Goal: Task Accomplishment & Management: Manage account settings

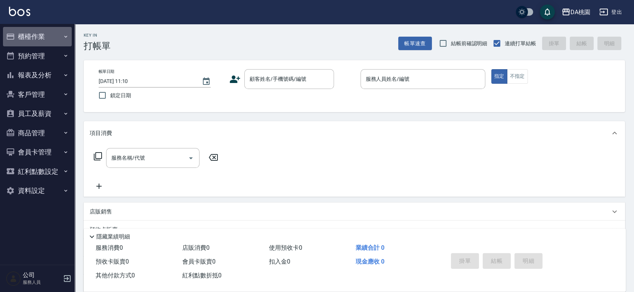
click at [25, 32] on button "櫃檯作業" at bounding box center [37, 36] width 69 height 19
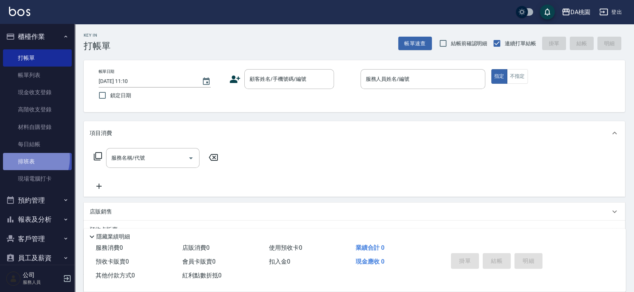
click at [23, 158] on link "排班表" at bounding box center [37, 161] width 69 height 17
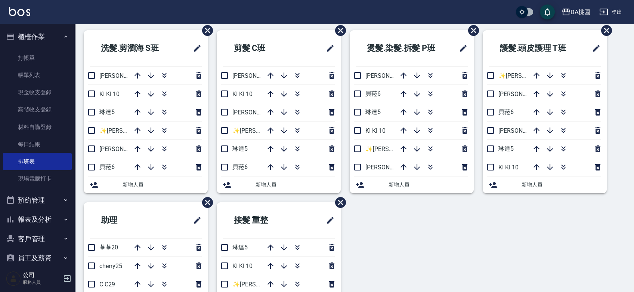
scroll to position [41, 0]
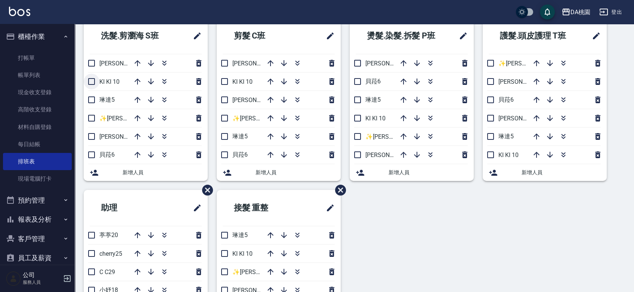
click at [93, 81] on input "checkbox" at bounding box center [92, 82] width 16 height 16
checkbox input "true"
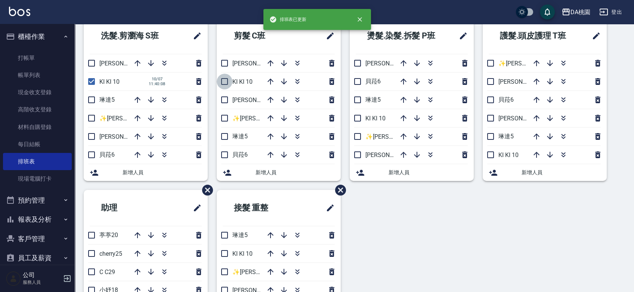
click at [223, 78] on input "checkbox" at bounding box center [225, 82] width 16 height 16
checkbox input "true"
click at [359, 120] on input "checkbox" at bounding box center [358, 118] width 16 height 16
checkbox input "true"
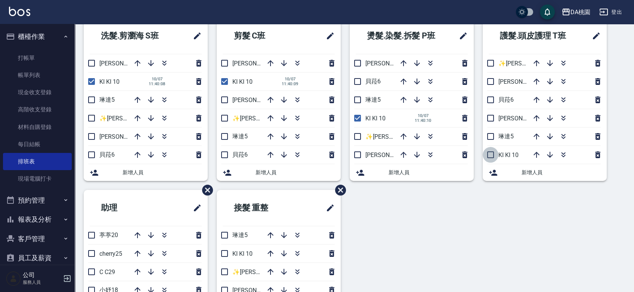
click at [490, 153] on input "checkbox" at bounding box center [491, 155] width 16 height 16
checkbox input "true"
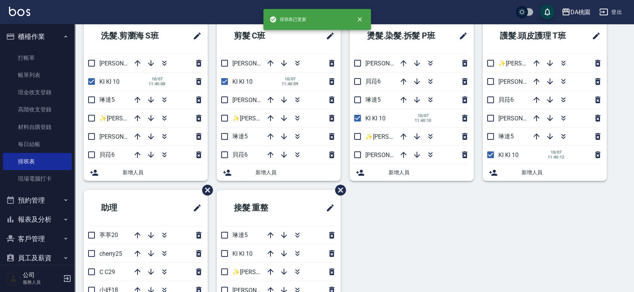
click at [409, 211] on div "洗髮.剪瀏海 S班 愛莉絲3 KI KI 10 10/07 11:40:08 琳達5 ✨GARY蓋瑞 ✨16 桑妮8 貝菈6 新增人員 剪髮 C班 桑妮8 K…" at bounding box center [350, 190] width 550 height 344
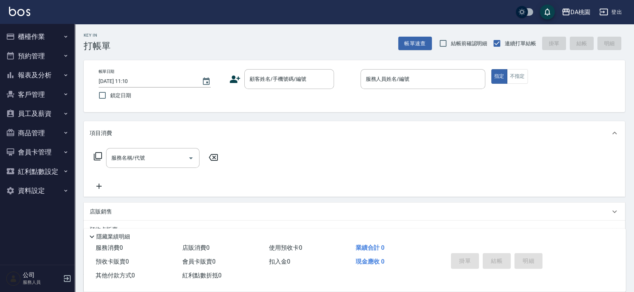
click at [346, 80] on div "顧客姓名/手機號碼/編號 顧客姓名/手機號碼/編號" at bounding box center [291, 79] width 125 height 20
click at [297, 72] on input "顧客姓名/手機號碼/編號" at bounding box center [284, 78] width 72 height 13
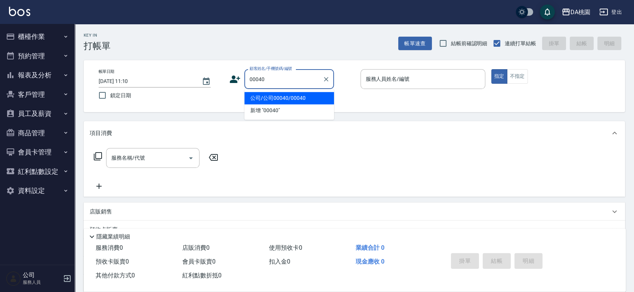
type input "公司/公司00040/00040"
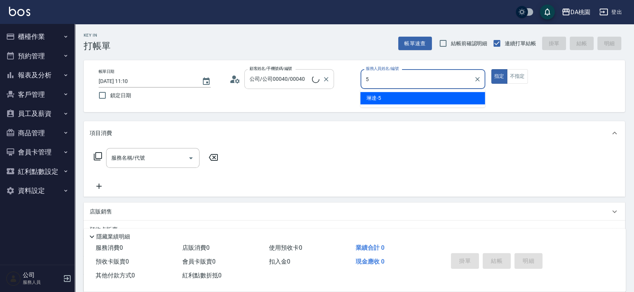
type input "琳達-5"
type button "true"
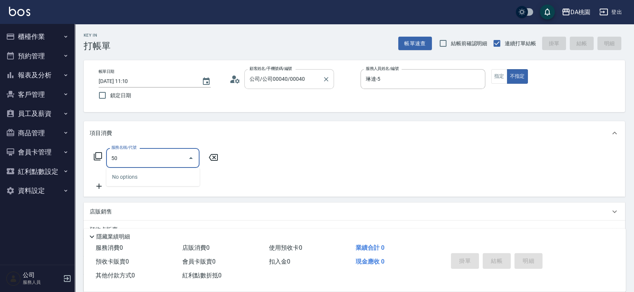
type input "500"
type input "20"
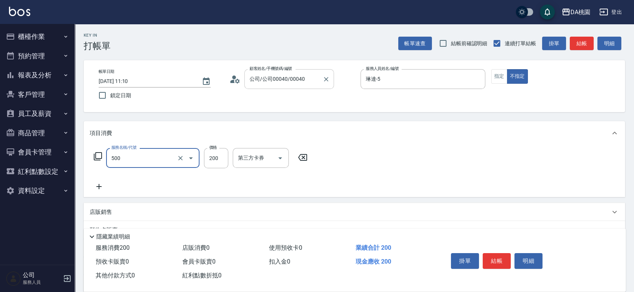
type input "洗髮(500)"
type input "2"
type input "0"
type input "25"
type input "20"
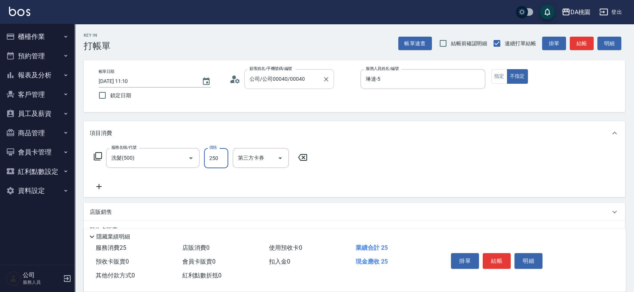
type input "250"
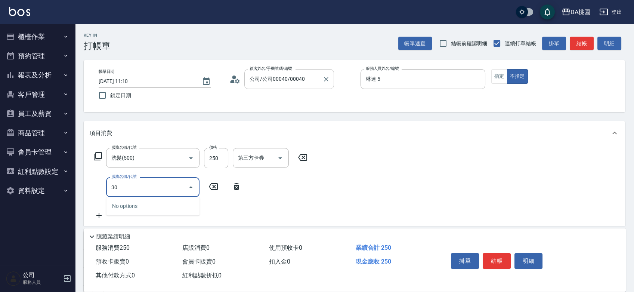
type input "303"
type input "50"
type input "A級剪髮(303)"
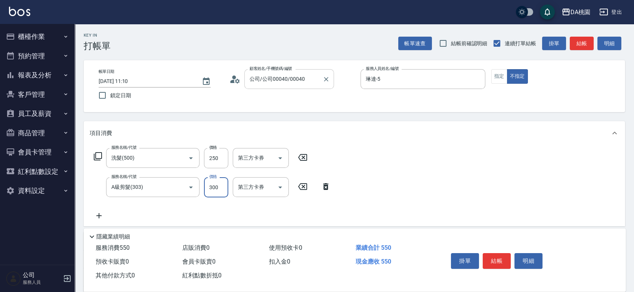
type input "20"
type input "35"
type input "60"
type input "350"
click at [493, 261] on button "結帳" at bounding box center [497, 261] width 28 height 16
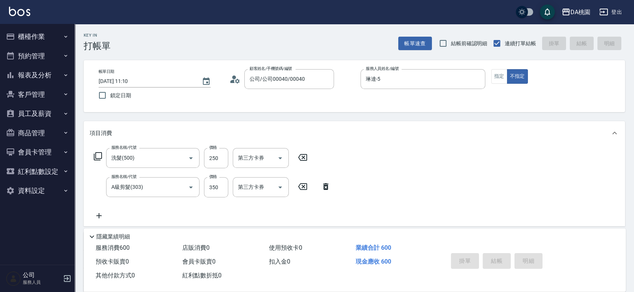
type input "2025/10/07 11:26"
type input "0"
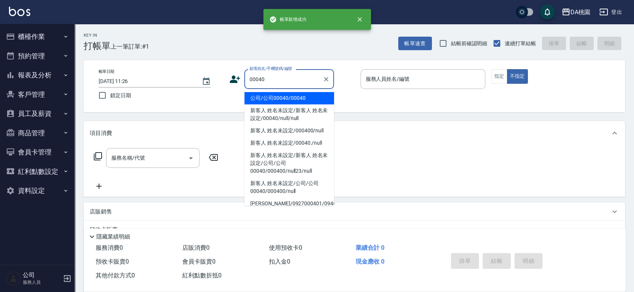
type input "公司/公司00040/00040"
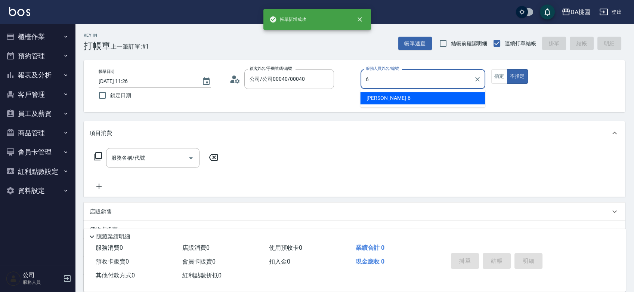
type input "貝菈-6"
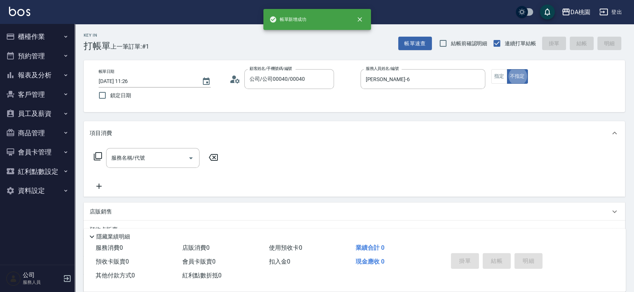
type button "false"
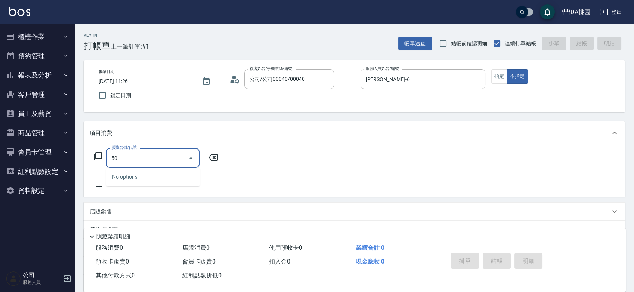
type input "500"
type input "20"
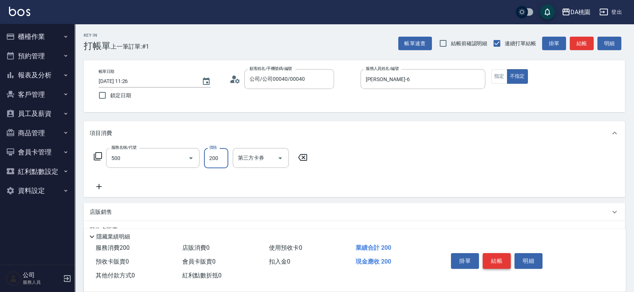
type input "洗髮(500)"
type input "0"
type input "25"
type input "20"
type input "250"
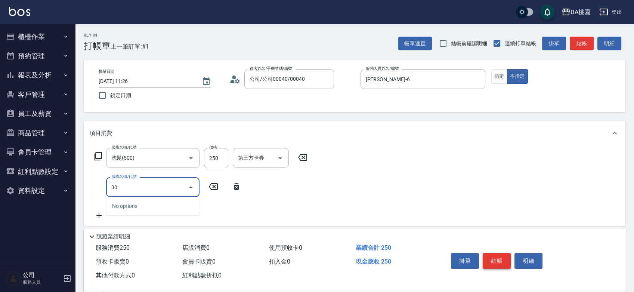
type input "303"
type input "50"
type input "A級剪髮(303)"
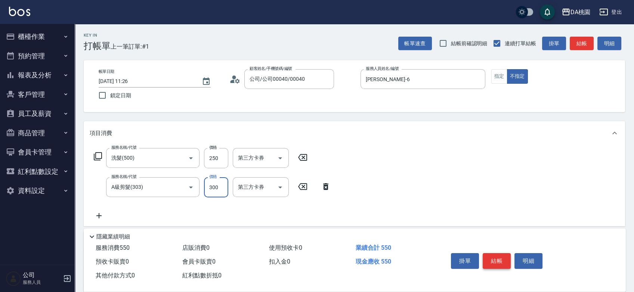
type input "20"
type input "35"
type input "60"
type input "350"
type input "6"
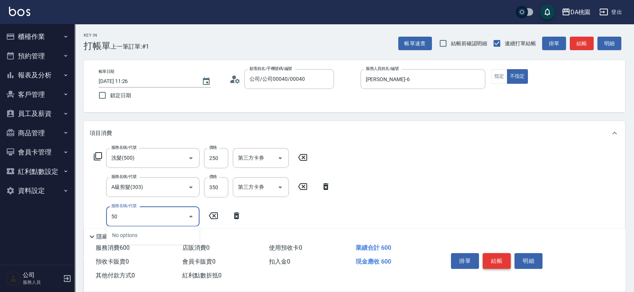
type input "502"
type input "70"
type input "精油-快速修護髮(502)"
type input "60"
type input "300"
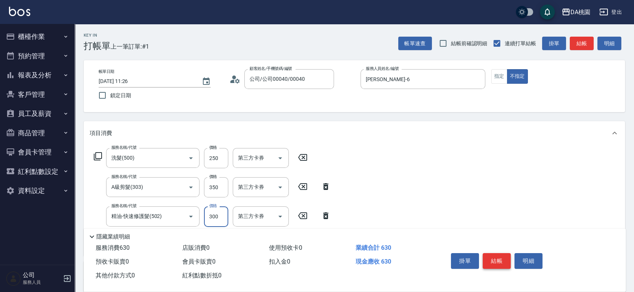
type input "90"
type input "300"
click at [493, 254] on button "結帳" at bounding box center [497, 261] width 28 height 16
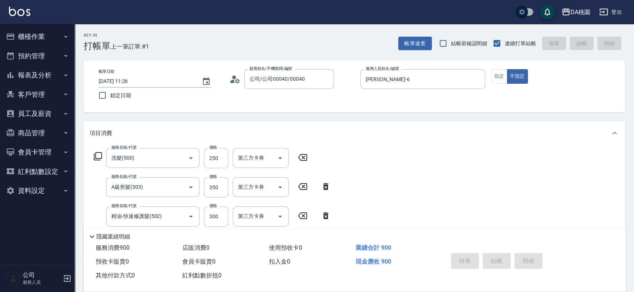
type input "0"
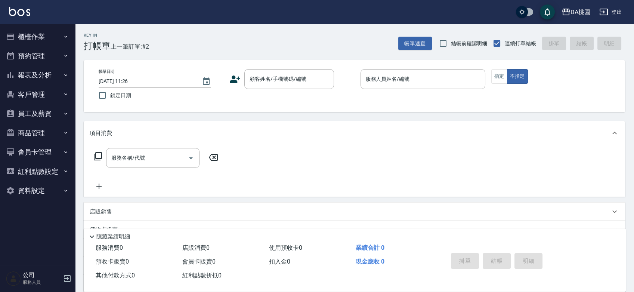
click at [351, 98] on div "帳單日期 2025/10/07 11:26 鎖定日期 顧客姓名/手機號碼/編號 顧客姓名/手機號碼/編號 服務人員姓名/編號 服務人員姓名/編號 指定 不指定" at bounding box center [354, 86] width 523 height 34
click at [289, 77] on input "顧客姓名/手機號碼/編號" at bounding box center [284, 78] width 72 height 13
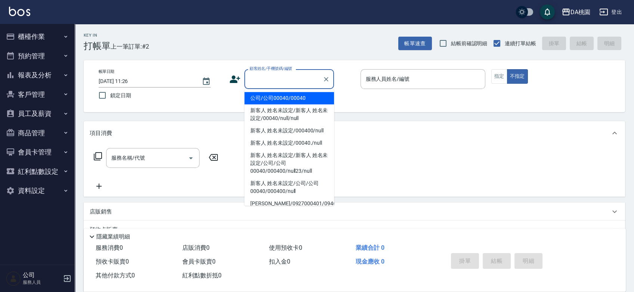
click at [290, 97] on li "公司/公司00040/00040" at bounding box center [289, 98] width 90 height 12
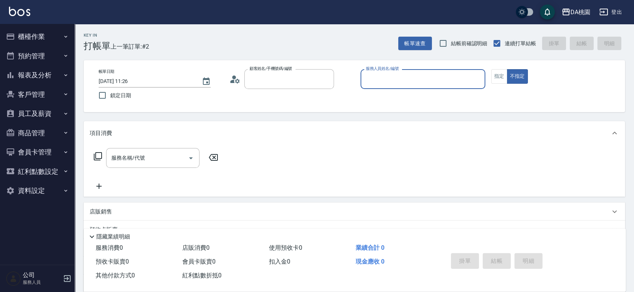
type input "公司/公司00040/00040"
click at [370, 78] on input "服務人員姓名/編號" at bounding box center [423, 78] width 118 height 13
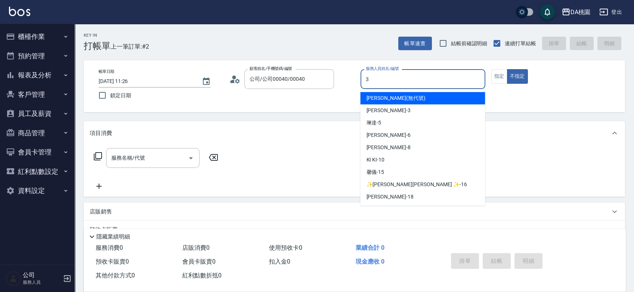
type input "愛莉絲-3"
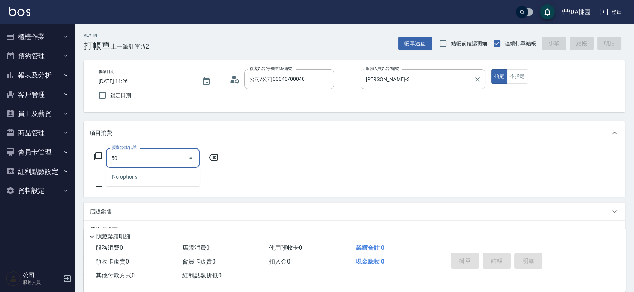
type input "500"
type input "20"
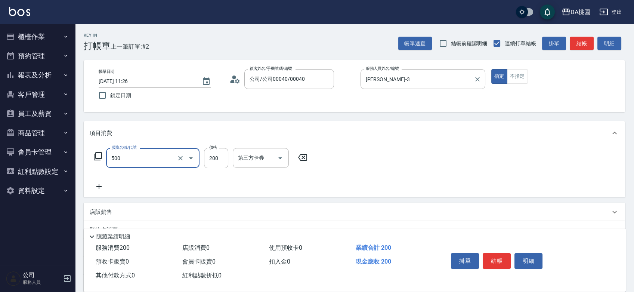
type input "洗髮(500)"
type input "0"
type input "25"
type input "20"
type input "250"
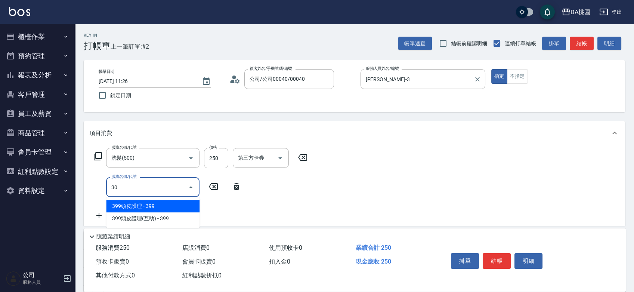
type input "303"
type input "50"
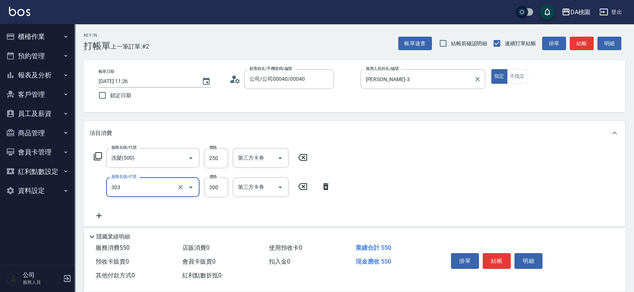
type input "A級剪髮(303)"
type input "20"
type input "35"
type input "60"
type input "350"
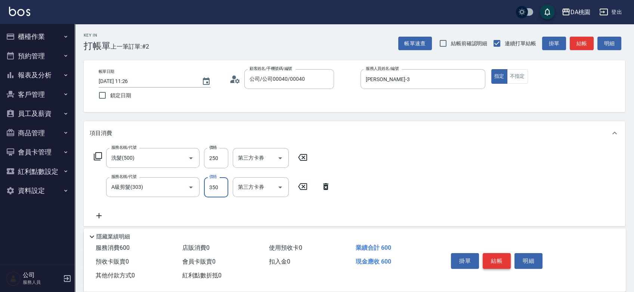
click at [496, 254] on button "結帳" at bounding box center [497, 261] width 28 height 16
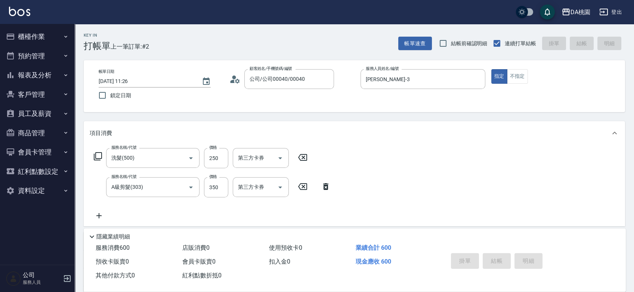
type input "2025/10/07 11:42"
type input "0"
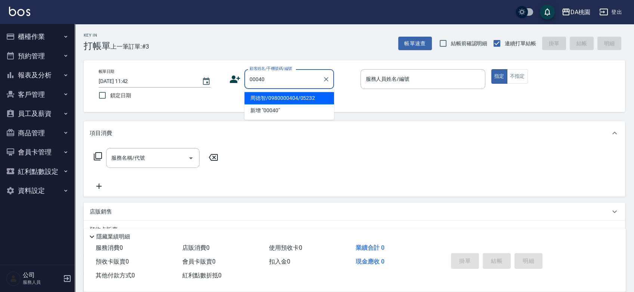
type input "周徳智/0980000404/05232"
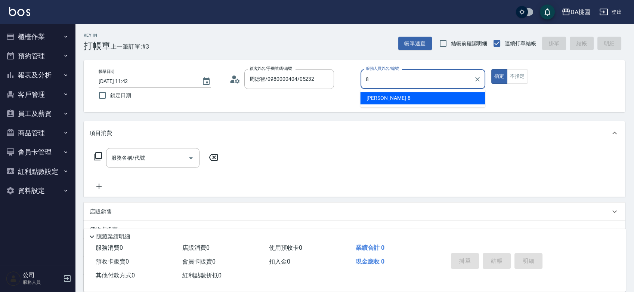
type input "桑妮-8"
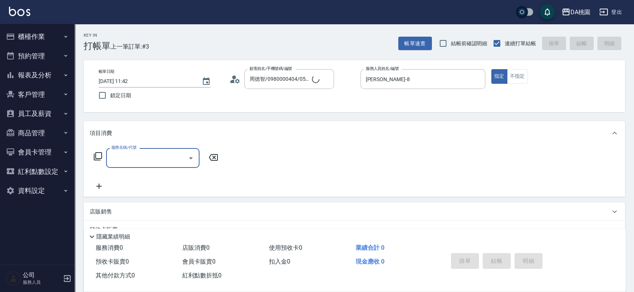
type input "公司/公司00040/00040"
type input "303"
type input "30"
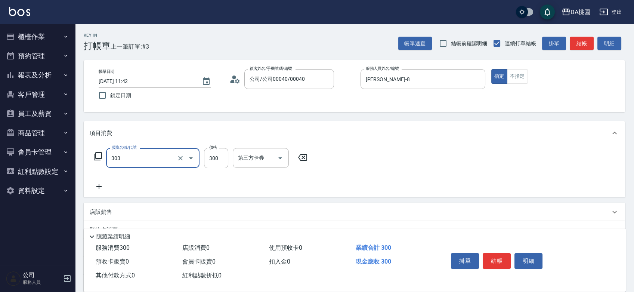
type input "A級剪髮(303)"
type input "3"
type input "0"
type input "350"
type input "30"
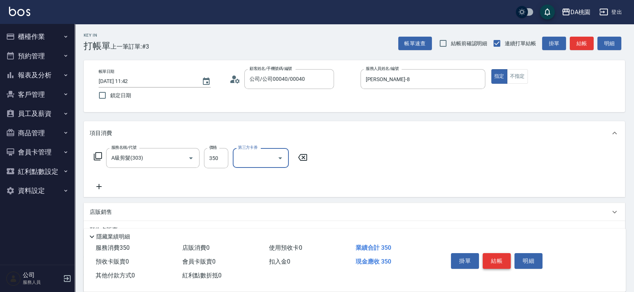
click at [505, 260] on button "結帳" at bounding box center [497, 261] width 28 height 16
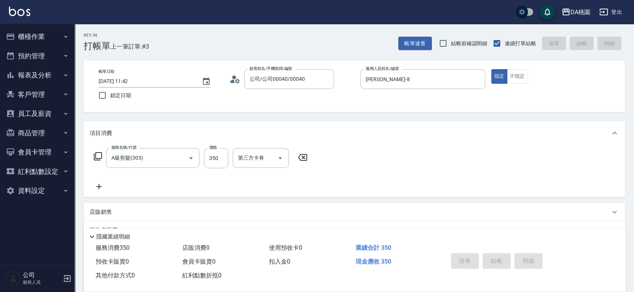
type input "2025/10/07 12:28"
type input "0"
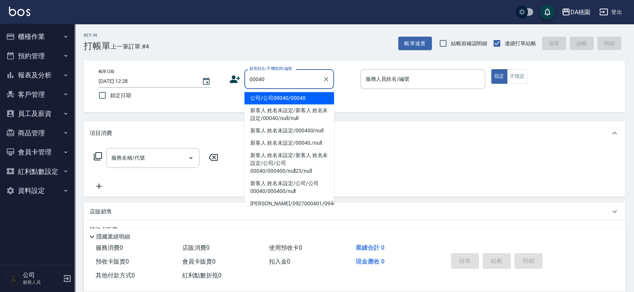
type input "公司/公司00040/00040"
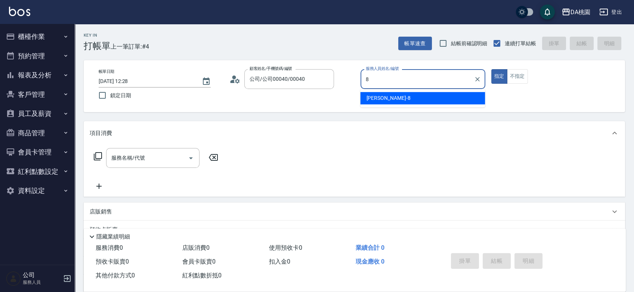
type input "桑妮-8"
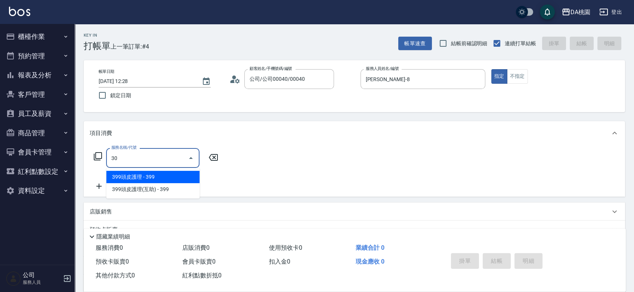
type input "303"
type input "30"
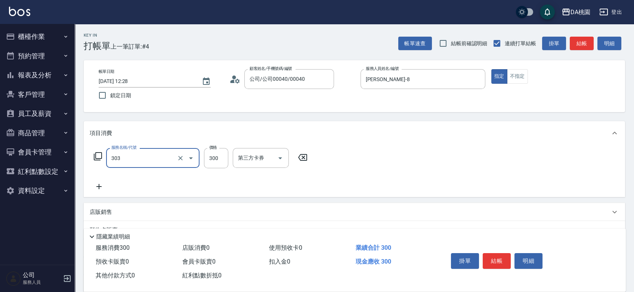
type input "A級剪髮(303)"
type input "0"
type input "350"
type input "30"
type input "350"
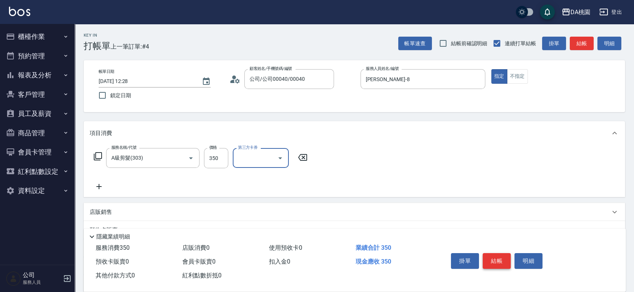
click at [490, 256] on button "結帳" at bounding box center [497, 261] width 28 height 16
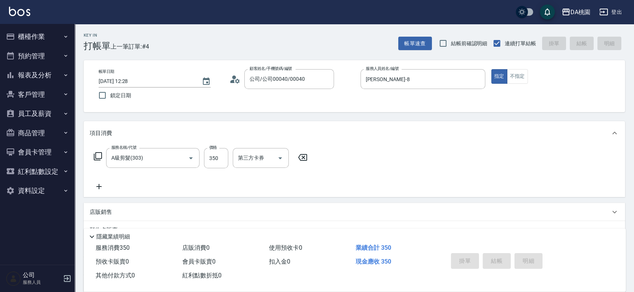
type input "2025/10/07 12:31"
type input "0"
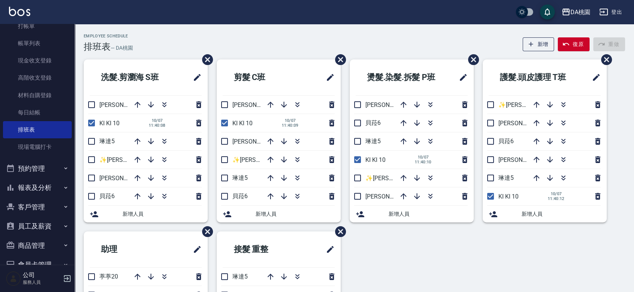
scroll to position [83, 0]
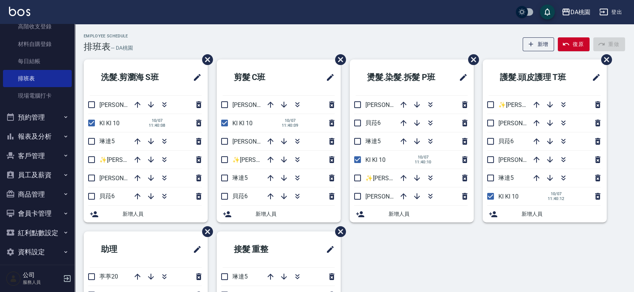
click at [37, 135] on button "報表及分析" at bounding box center [37, 136] width 69 height 19
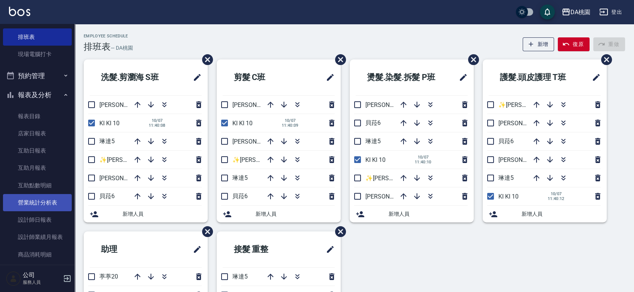
scroll to position [207, 0]
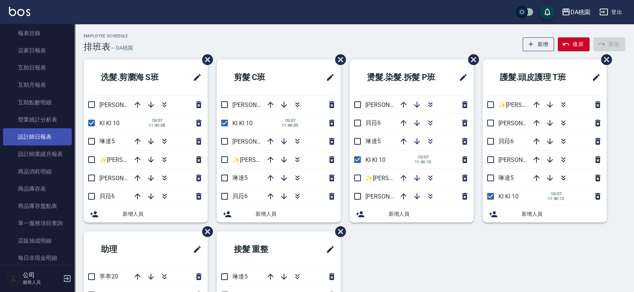
click at [37, 133] on link "設計師日報表" at bounding box center [37, 136] width 69 height 17
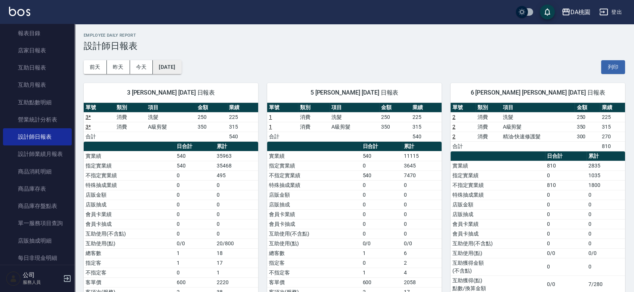
click at [181, 68] on button "[DATE]" at bounding box center [167, 67] width 28 height 14
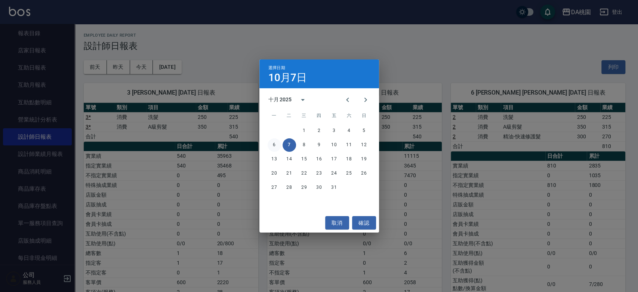
click at [270, 145] on button "6" at bounding box center [273, 144] width 13 height 13
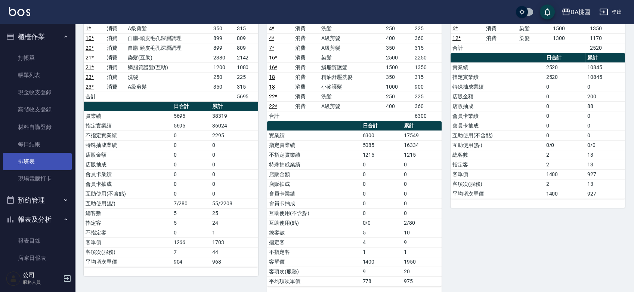
click at [34, 159] on link "排班表" at bounding box center [37, 161] width 69 height 17
